Goal: Information Seeking & Learning: Check status

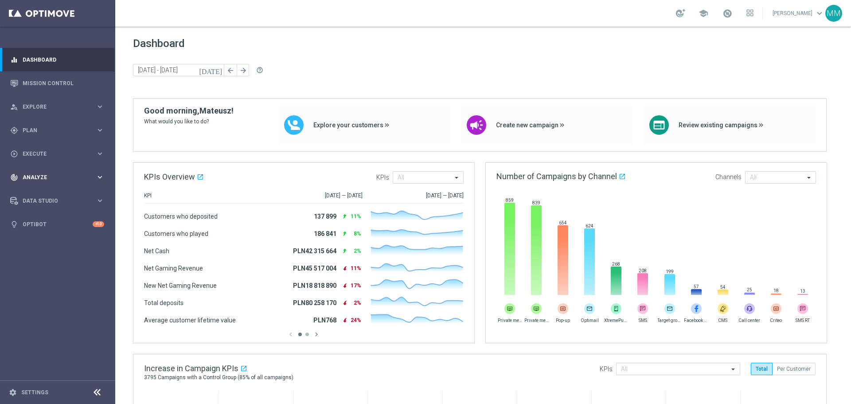
click at [57, 169] on div "track_changes Analyze keyboard_arrow_right" at bounding box center [57, 177] width 114 height 24
click at [56, 195] on link "Customer 360" at bounding box center [57, 195] width 69 height 7
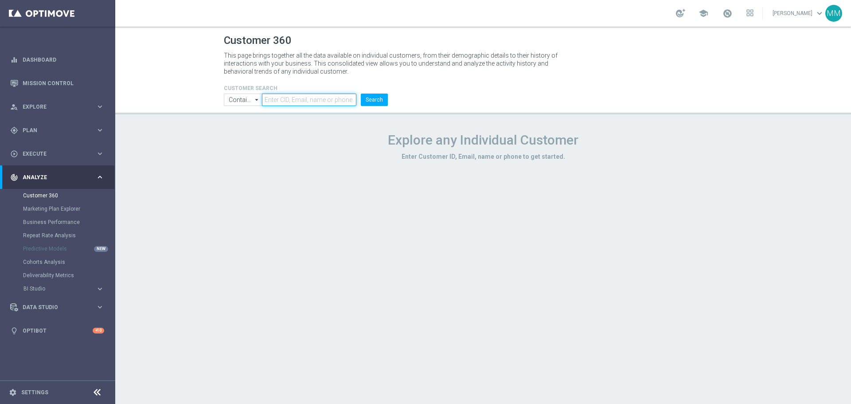
click at [294, 104] on input "text" at bounding box center [309, 100] width 94 height 12
paste input "1197118"
type input "1197118"
click at [370, 102] on button "Search" at bounding box center [374, 100] width 27 height 12
